Goal: Find contact information: Find contact information

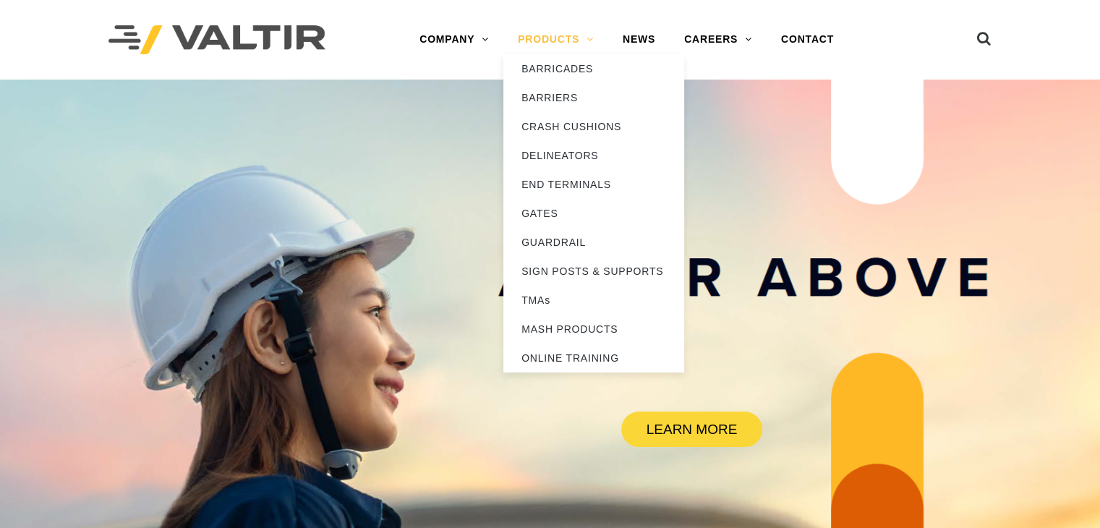
click at [589, 34] on link "PRODUCTS" at bounding box center [555, 39] width 105 height 29
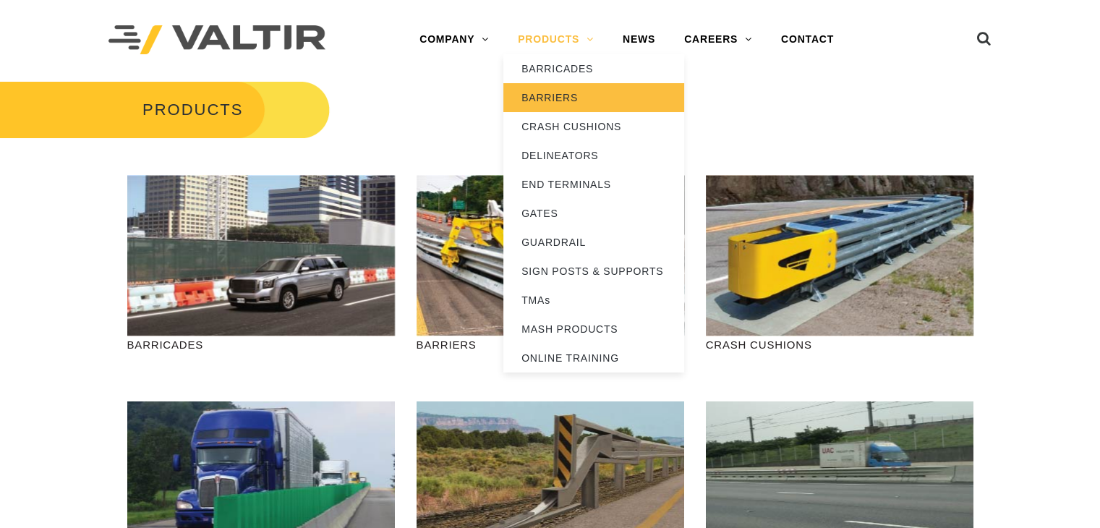
click at [555, 97] on link "BARRIERS" at bounding box center [593, 97] width 181 height 29
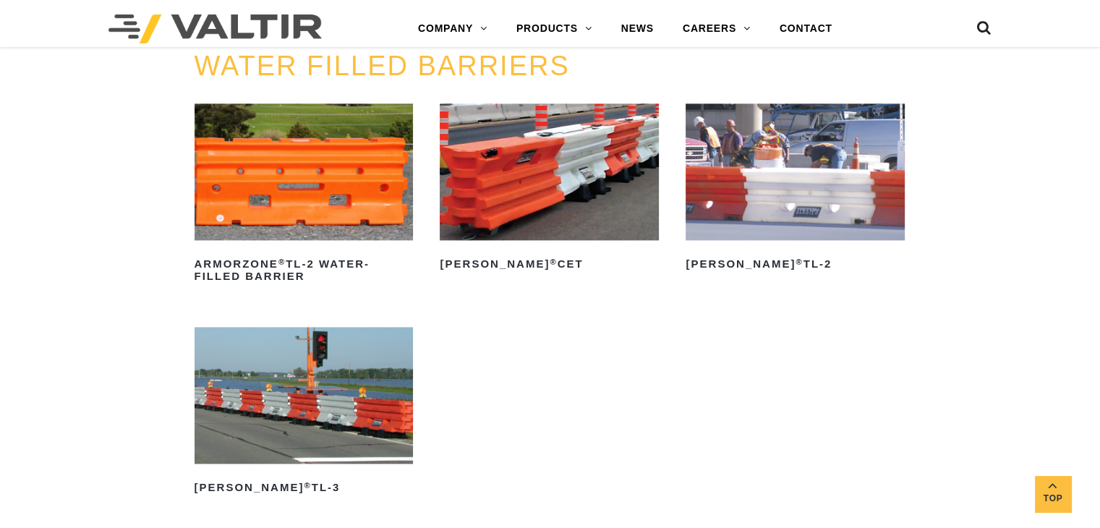
scroll to position [1992, 0]
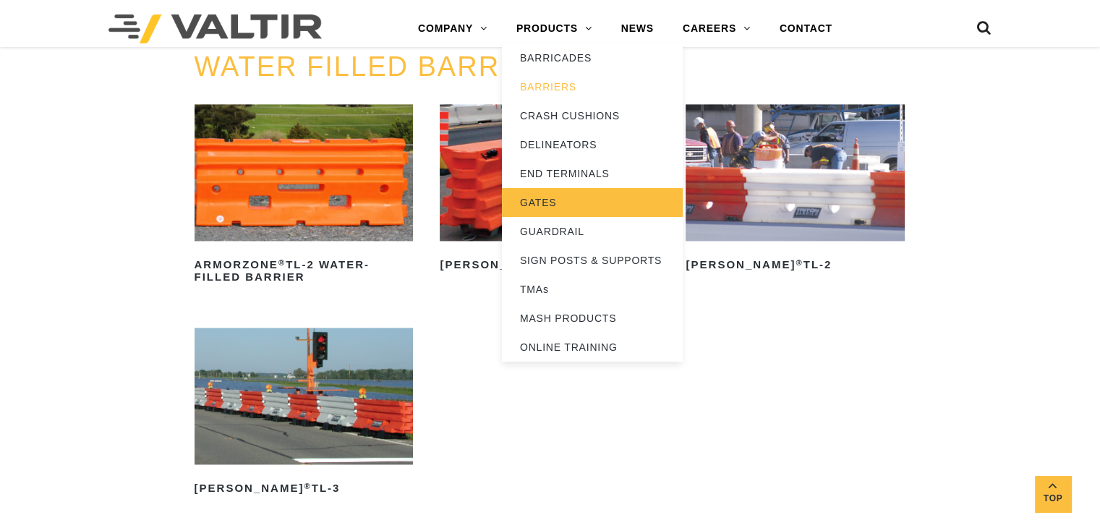
click at [538, 196] on link "GATES" at bounding box center [592, 202] width 181 height 29
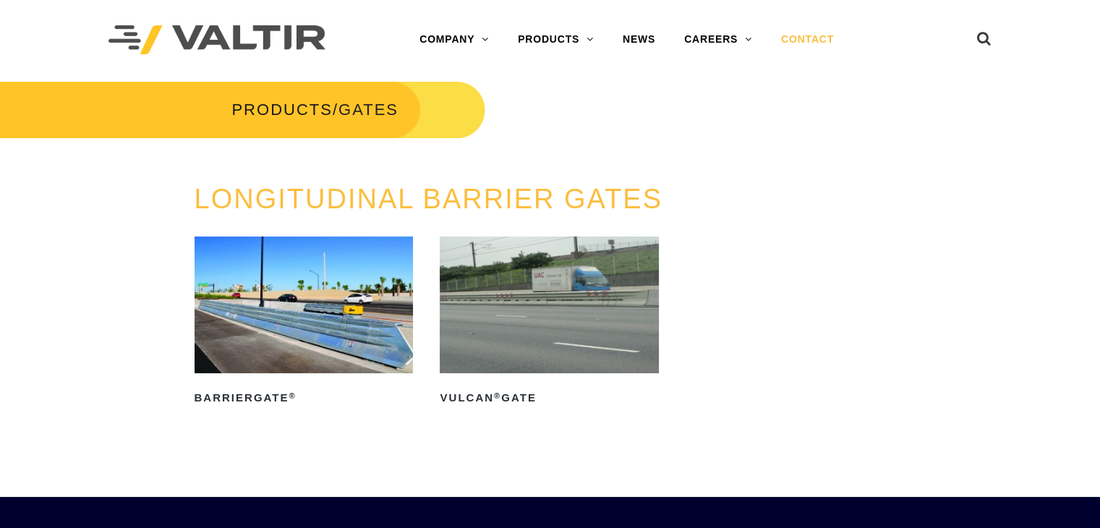
click at [806, 45] on link "CONTACT" at bounding box center [808, 39] width 82 height 29
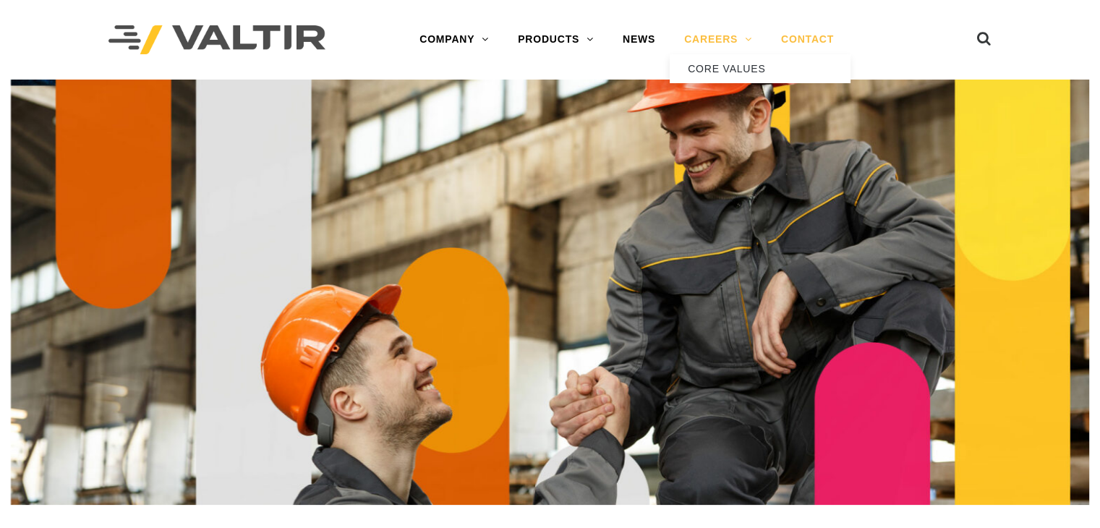
click at [730, 26] on link "CAREERS" at bounding box center [718, 39] width 97 height 29
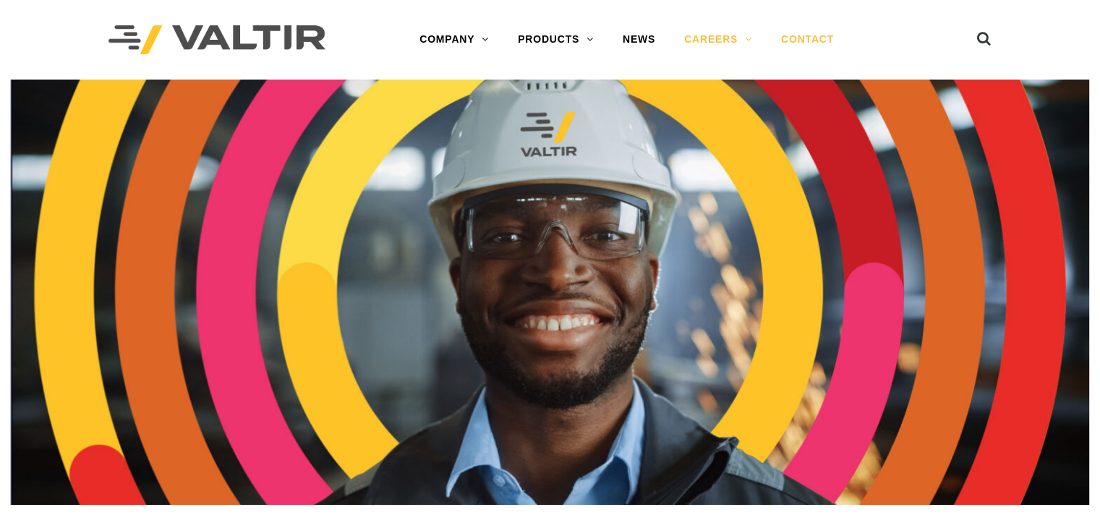
click at [789, 48] on link "CONTACT" at bounding box center [808, 39] width 82 height 29
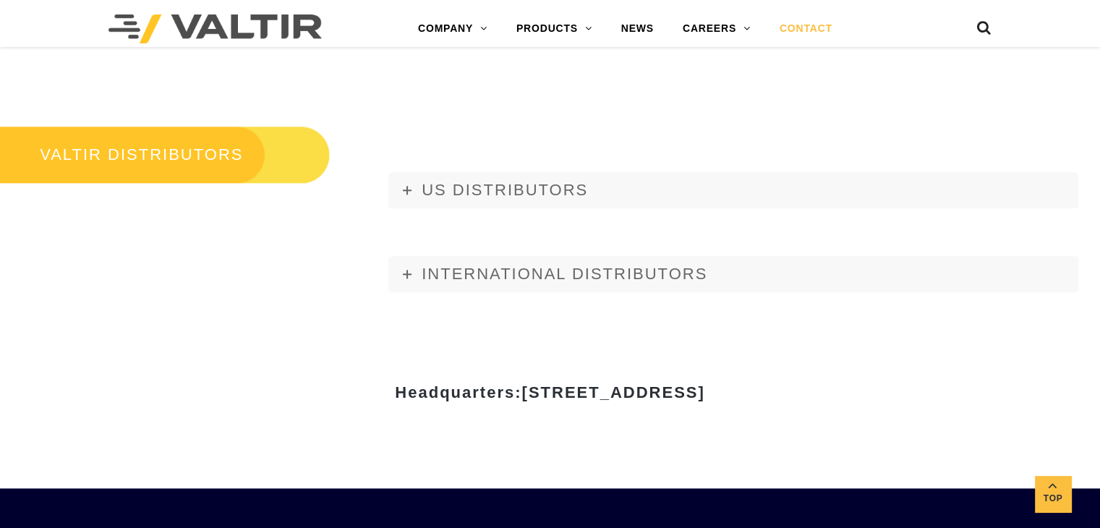
scroll to position [1629, 0]
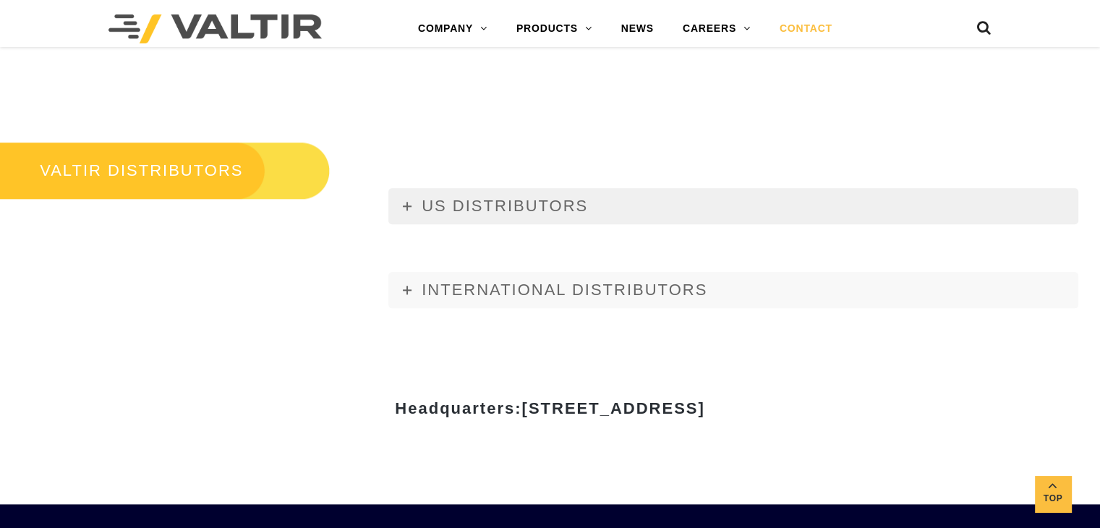
click at [524, 209] on span "US DISTRIBUTORS" at bounding box center [505, 206] width 166 height 18
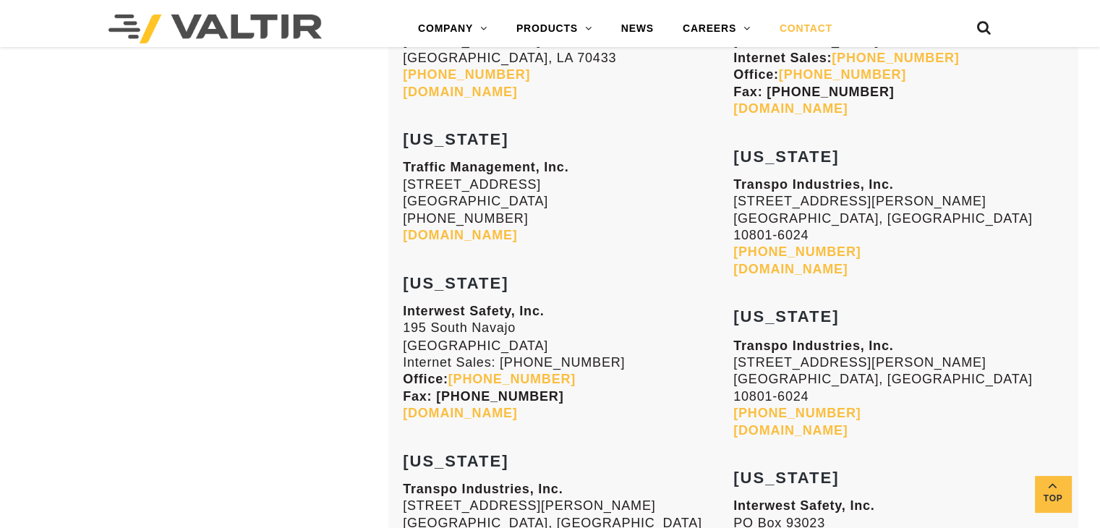
scroll to position [2408, 0]
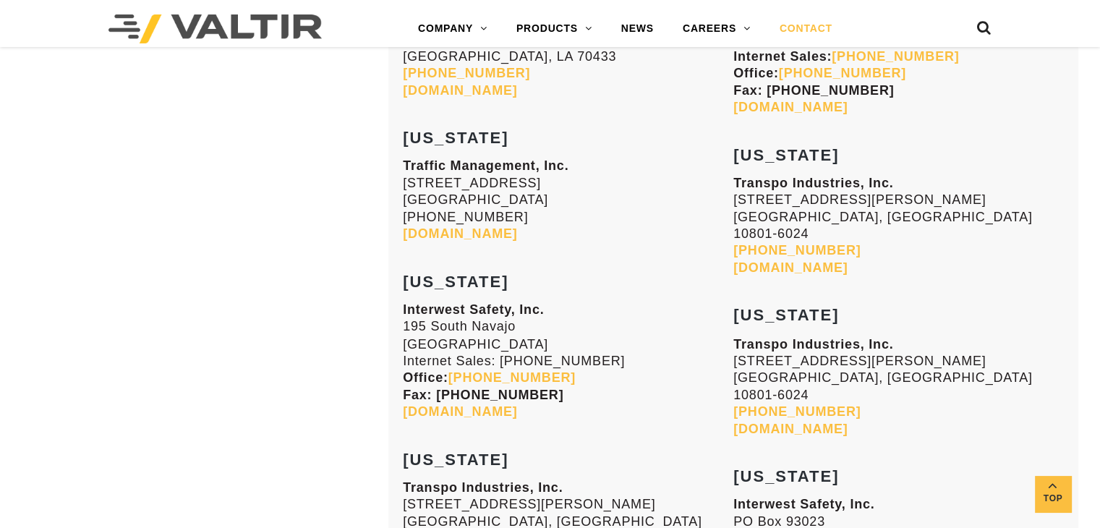
click at [503, 226] on link "[DOMAIN_NAME]" at bounding box center [460, 233] width 114 height 14
click at [486, 404] on link "interwestsafety.com" at bounding box center [460, 411] width 114 height 14
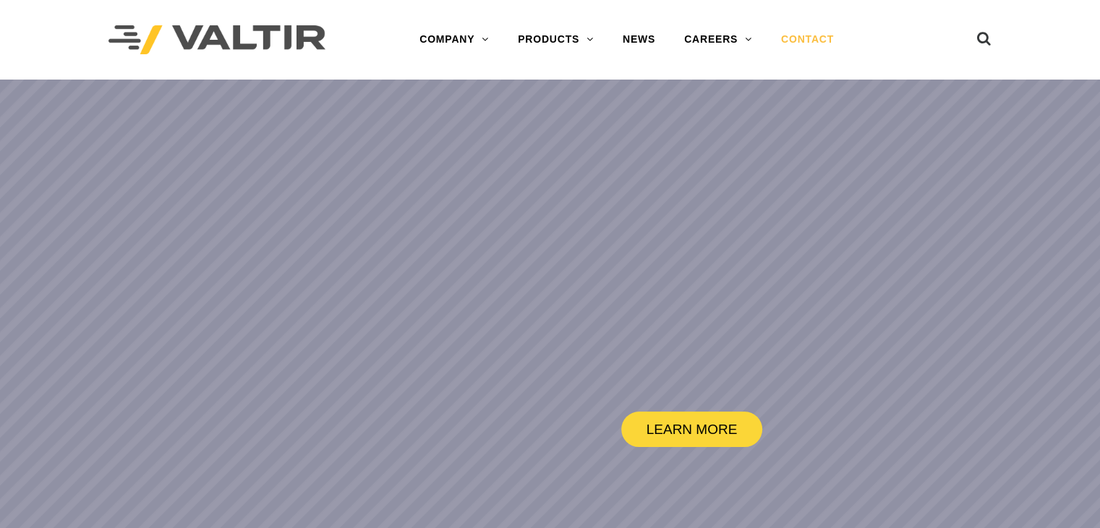
click at [806, 43] on link "CONTACT" at bounding box center [808, 39] width 82 height 29
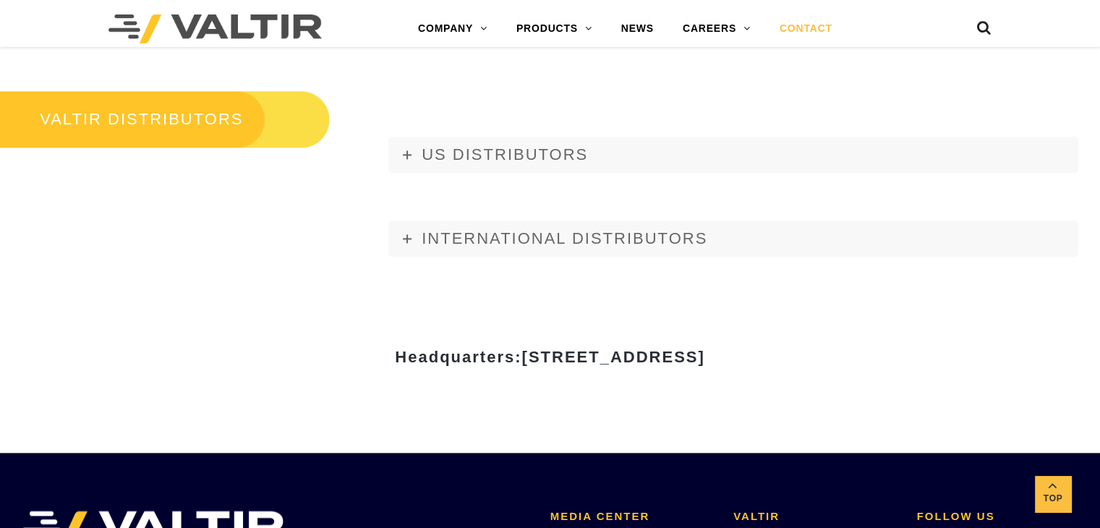
scroll to position [1659, 0]
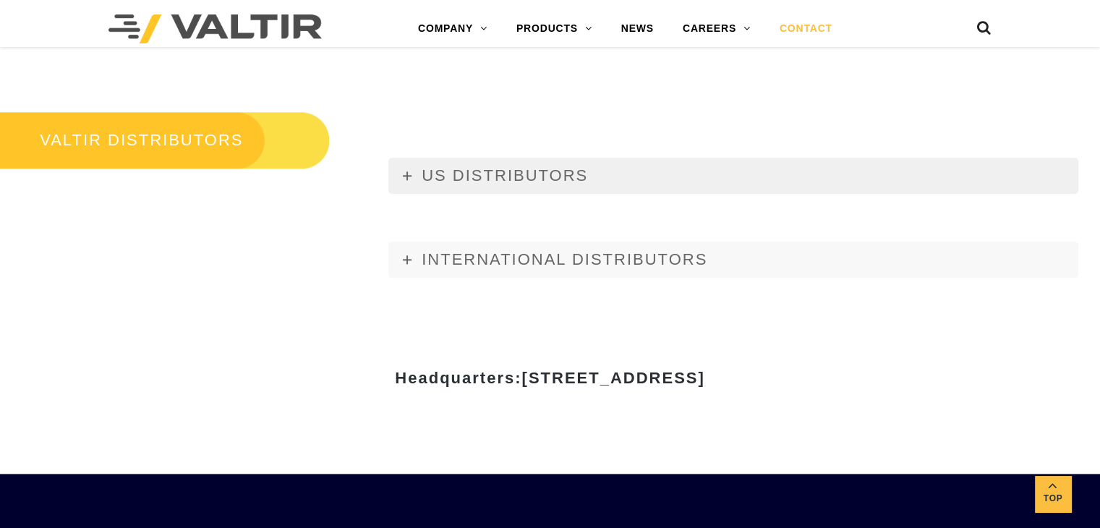
click at [581, 173] on span "US DISTRIBUTORS" at bounding box center [505, 175] width 166 height 18
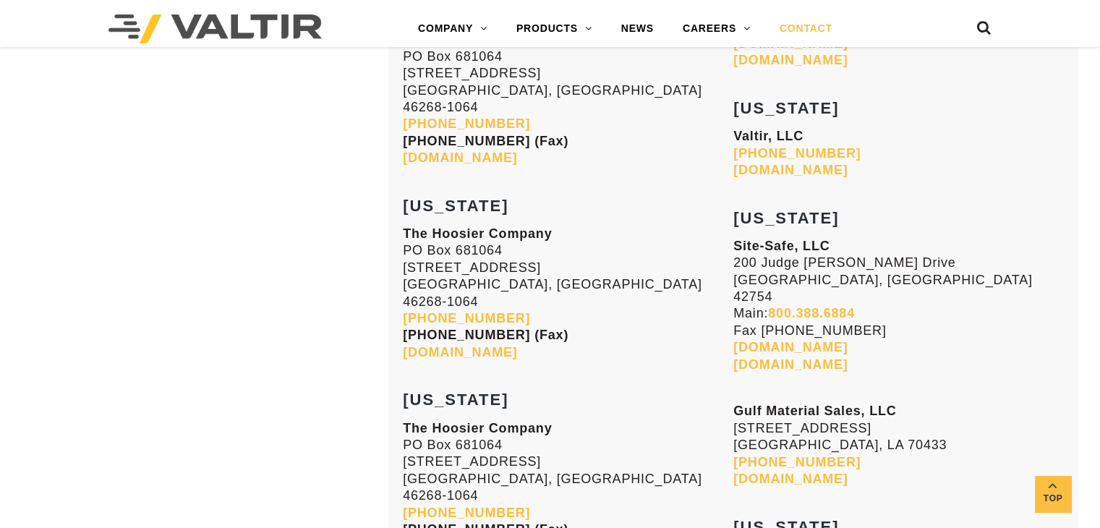
scroll to position [4619, 0]
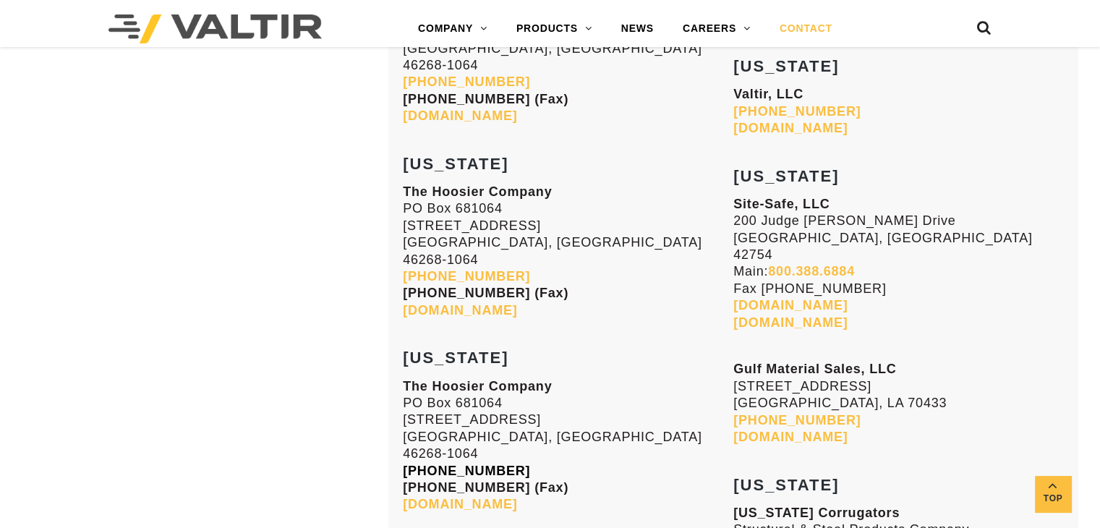
scroll to position [4493, 0]
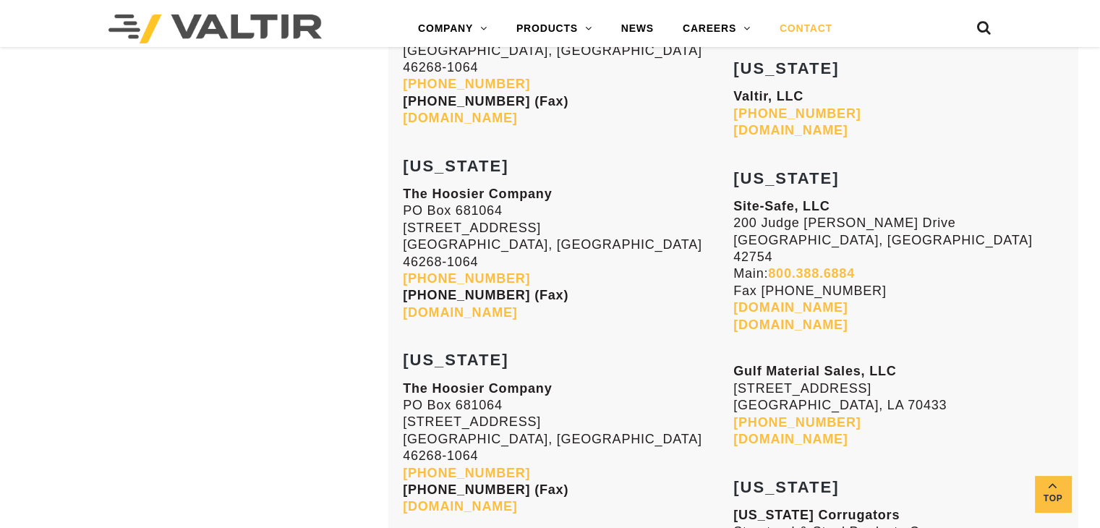
click at [442, 499] on link "[DOMAIN_NAME]" at bounding box center [460, 506] width 114 height 14
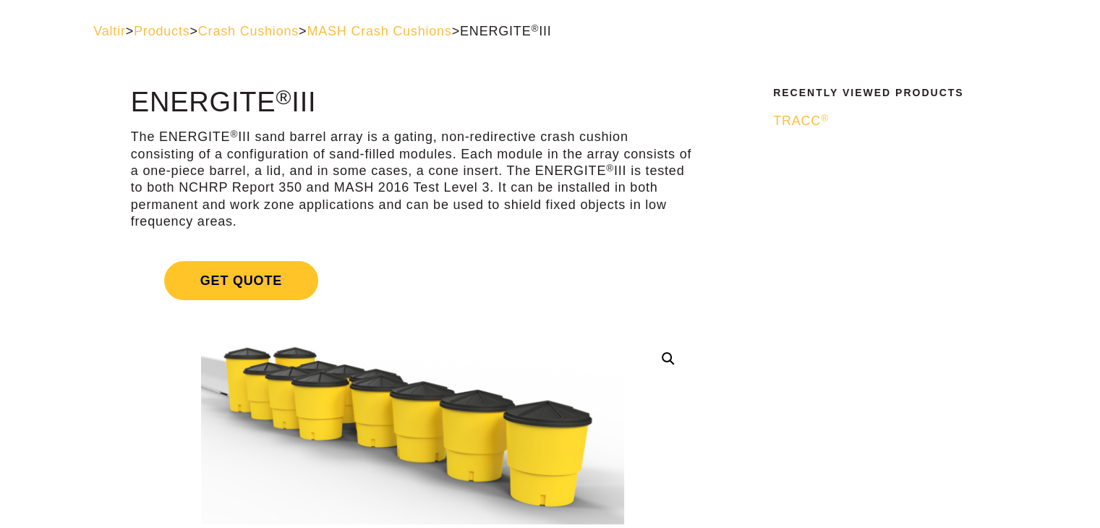
scroll to position [55, 0]
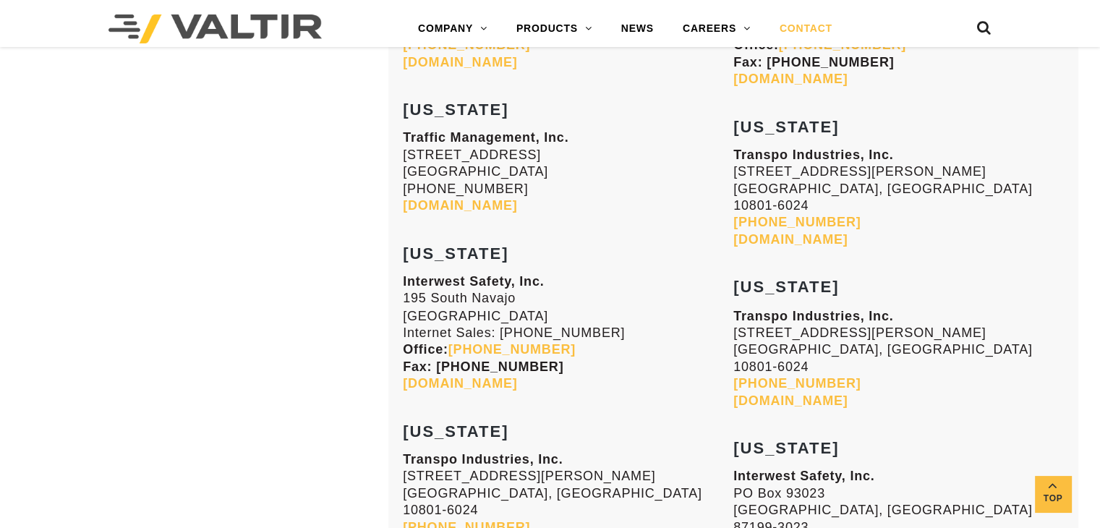
scroll to position [3966, 0]
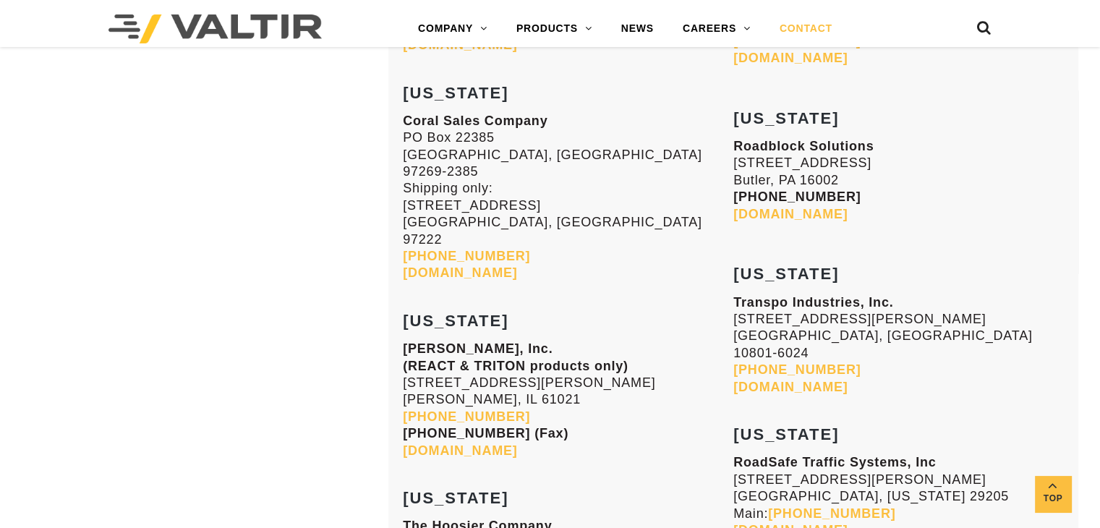
click at [753, 380] on link "transpo.com" at bounding box center [790, 387] width 114 height 14
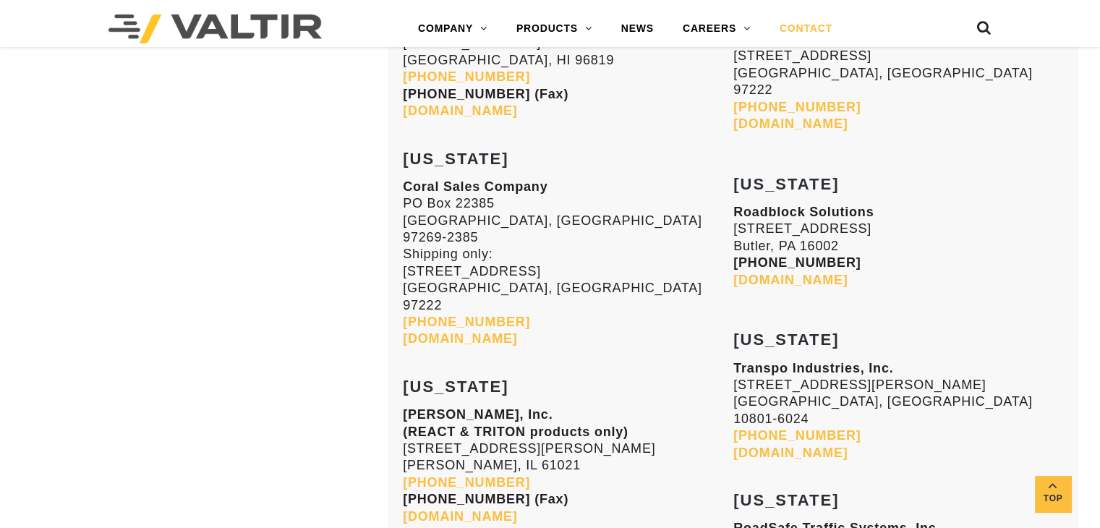
scroll to position [3901, 0]
click at [824, 272] on link "Roadblock.solutions" at bounding box center [790, 279] width 114 height 14
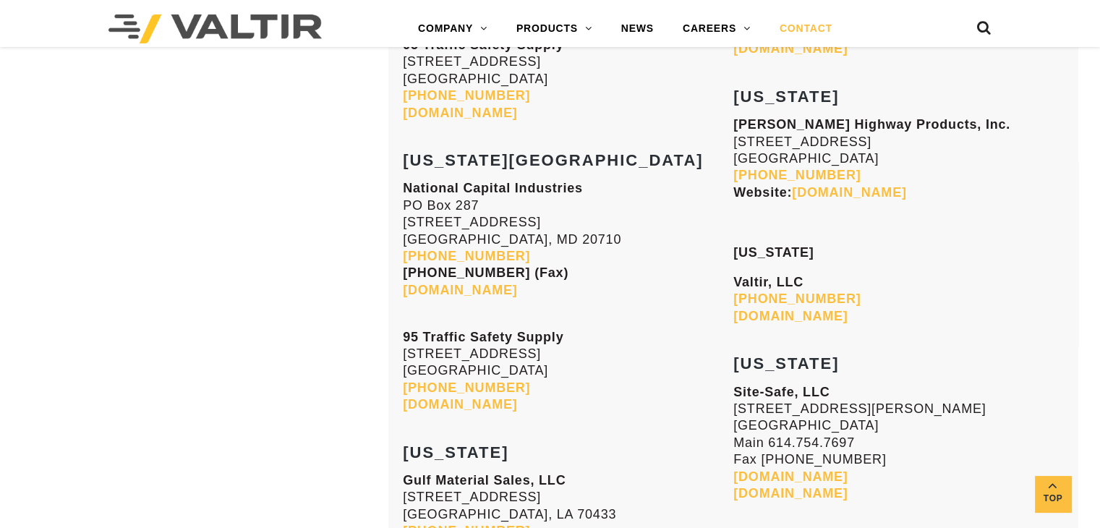
scroll to position [3106, 0]
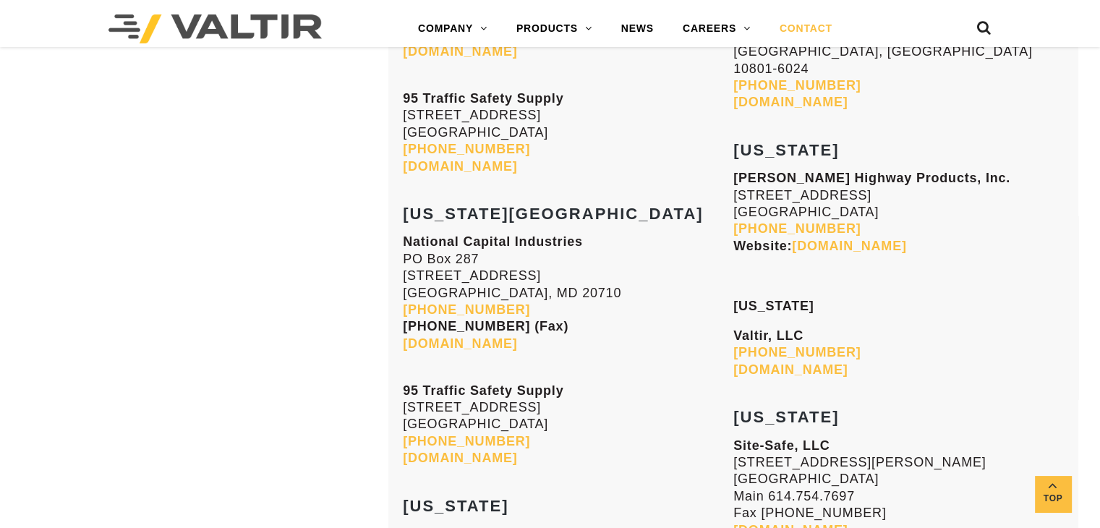
click at [483, 451] on link "95trafficsafety.com" at bounding box center [460, 458] width 114 height 14
click at [856, 239] on link "www.cmgpro.com" at bounding box center [849, 246] width 114 height 14
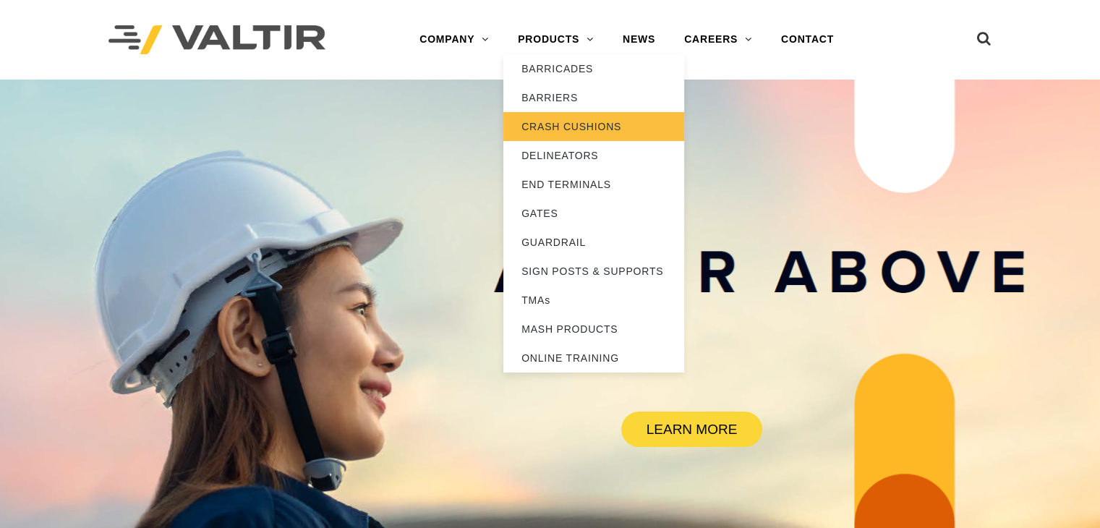
click at [564, 124] on link "CRASH CUSHIONS" at bounding box center [593, 126] width 181 height 29
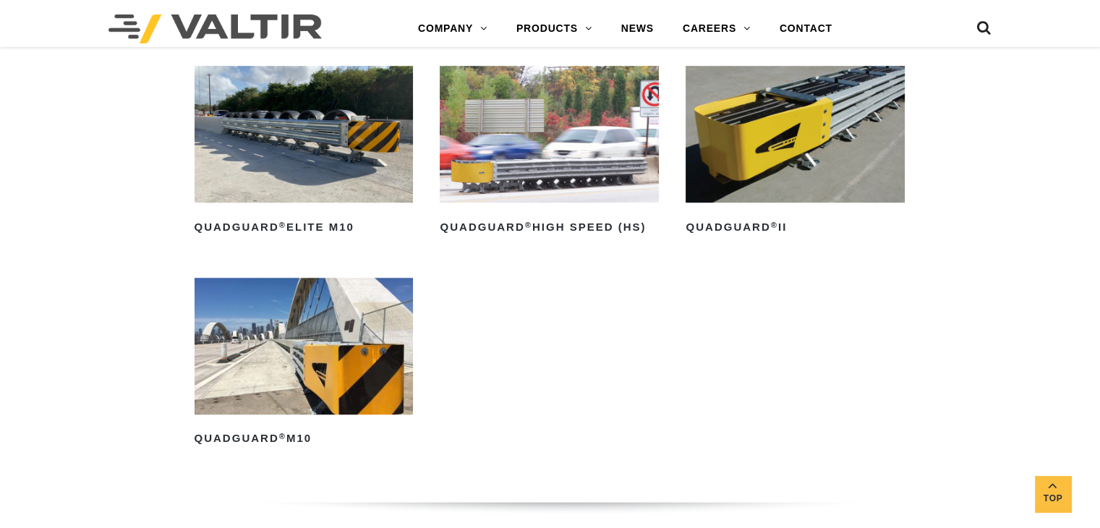
scroll to position [1151, 0]
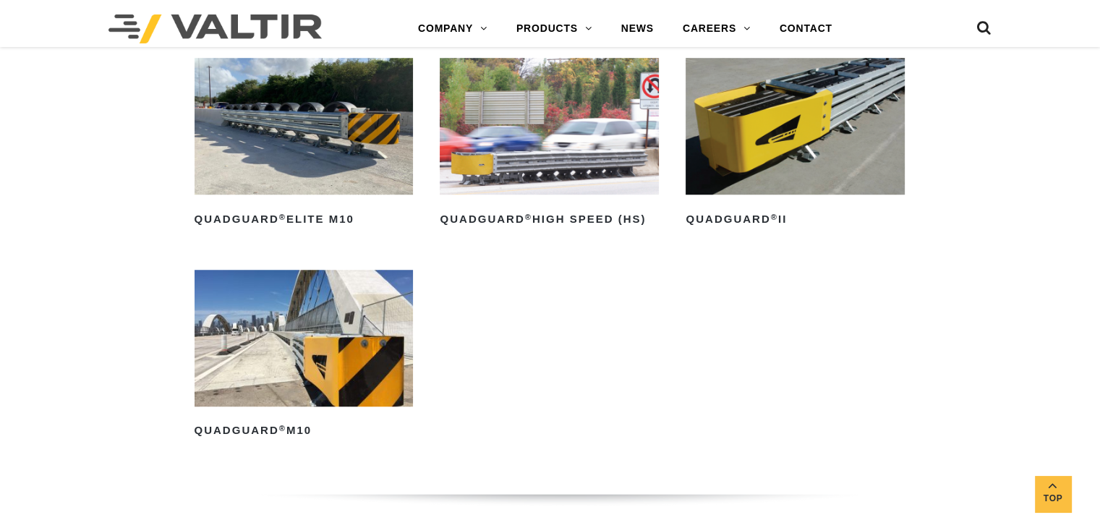
click at [772, 134] on img at bounding box center [795, 126] width 219 height 137
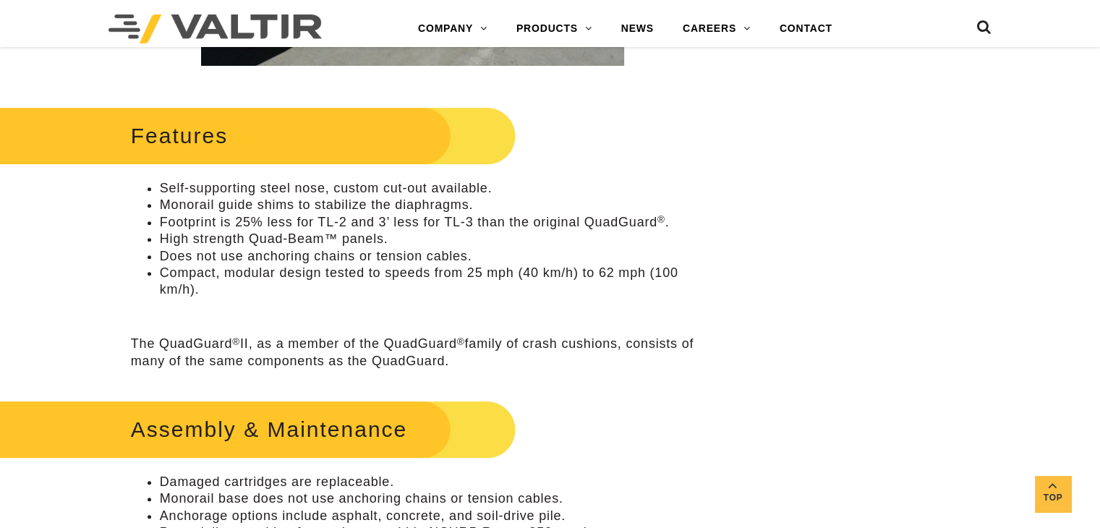
scroll to position [608, 0]
